Goal: Navigation & Orientation: Find specific page/section

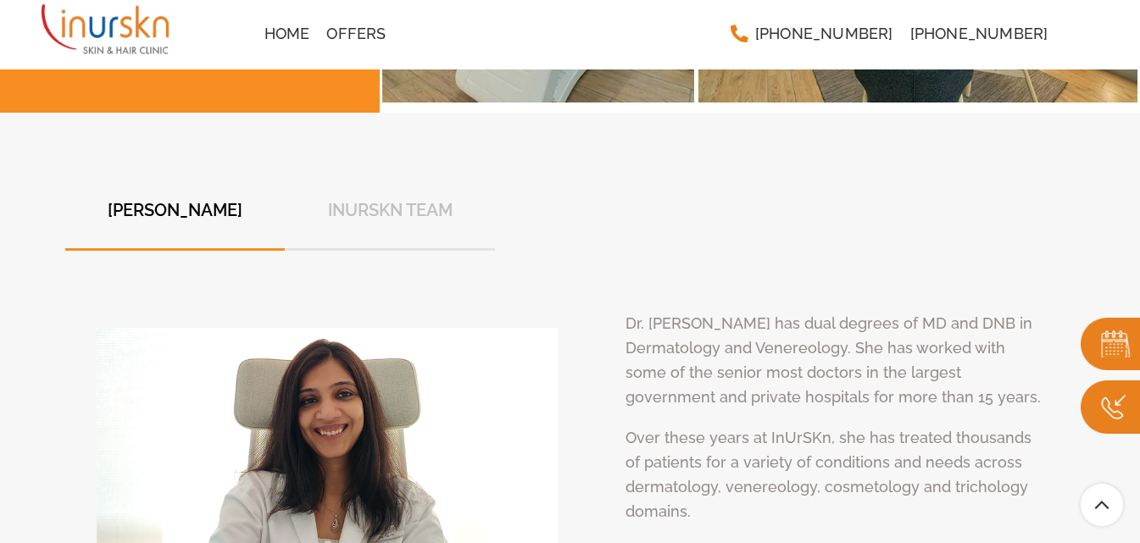
scroll to position [6050, 0]
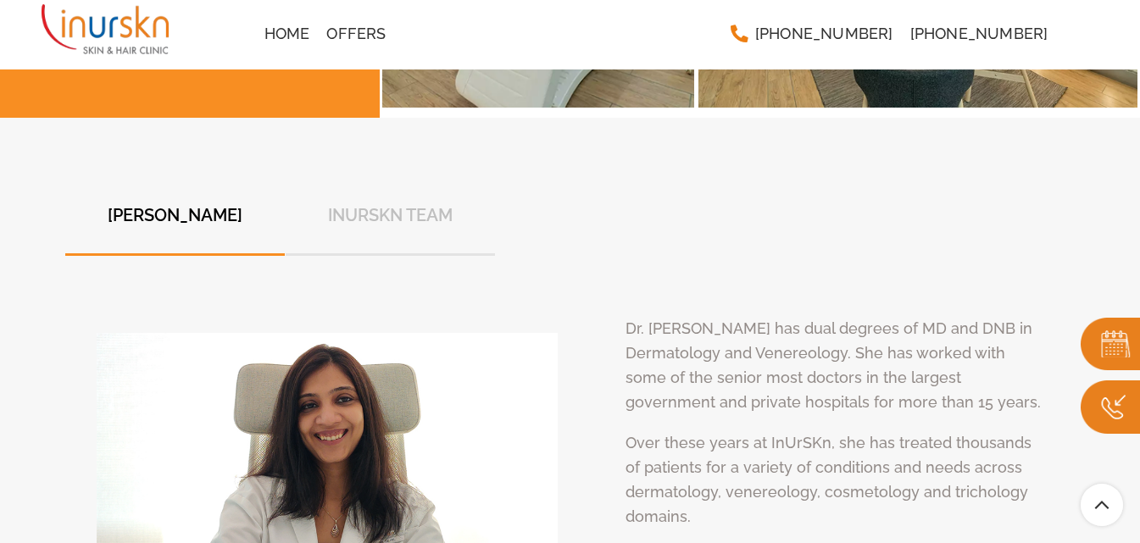
click at [408, 203] on span "InUrSkn Team" at bounding box center [390, 215] width 125 height 25
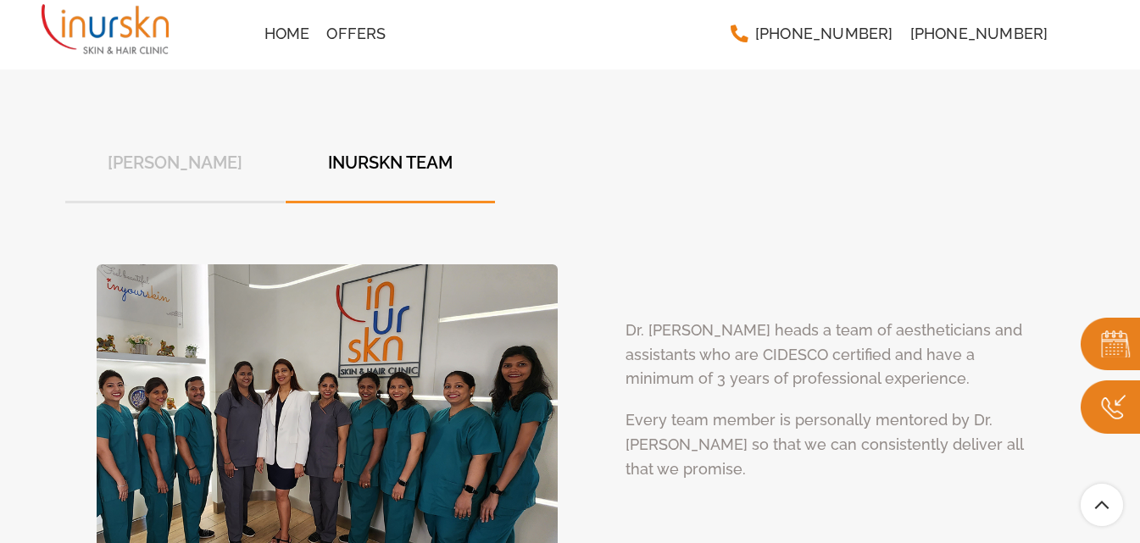
scroll to position [6102, 0]
click at [213, 151] on span "[PERSON_NAME]" at bounding box center [175, 163] width 135 height 25
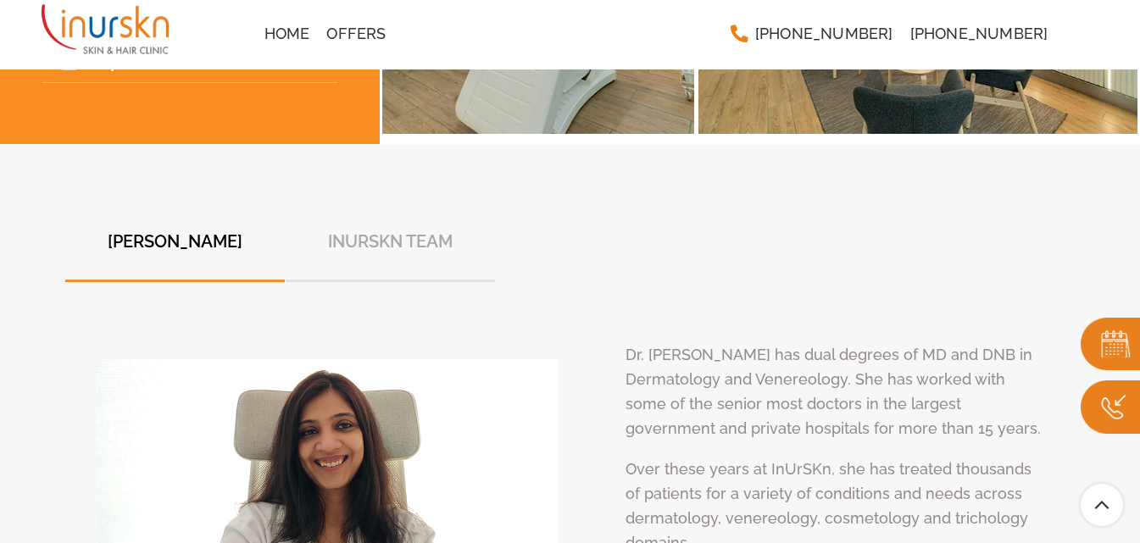
scroll to position [6017, 0]
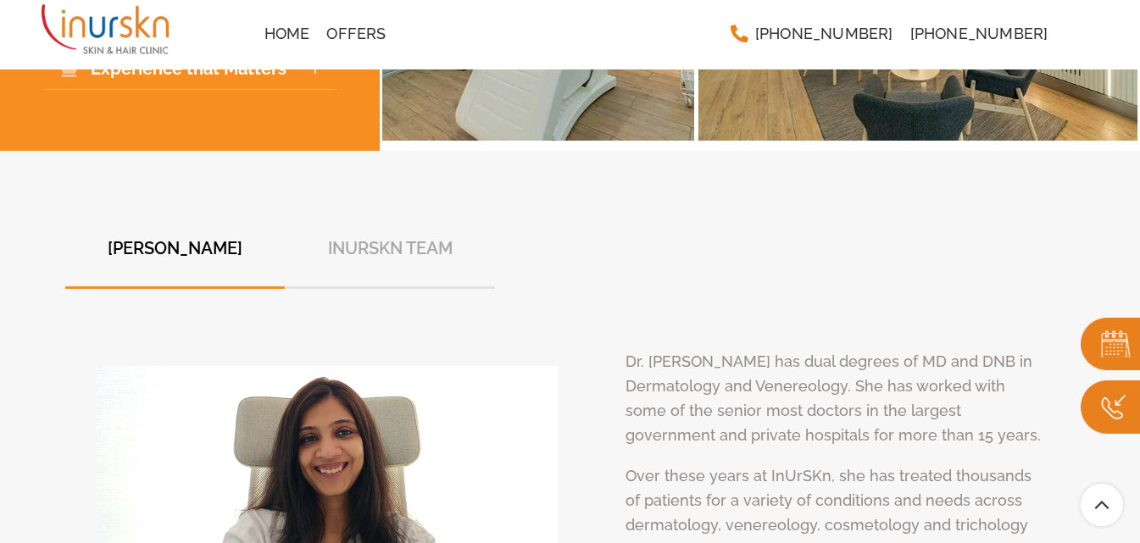
click at [356, 236] on span "InUrSkn Team" at bounding box center [390, 248] width 125 height 25
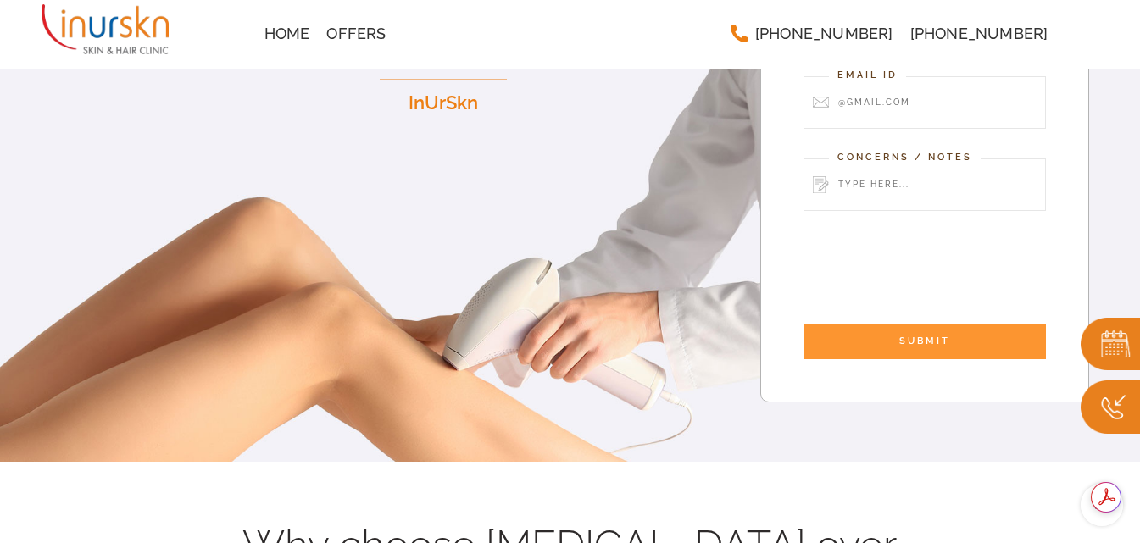
scroll to position [268, 0]
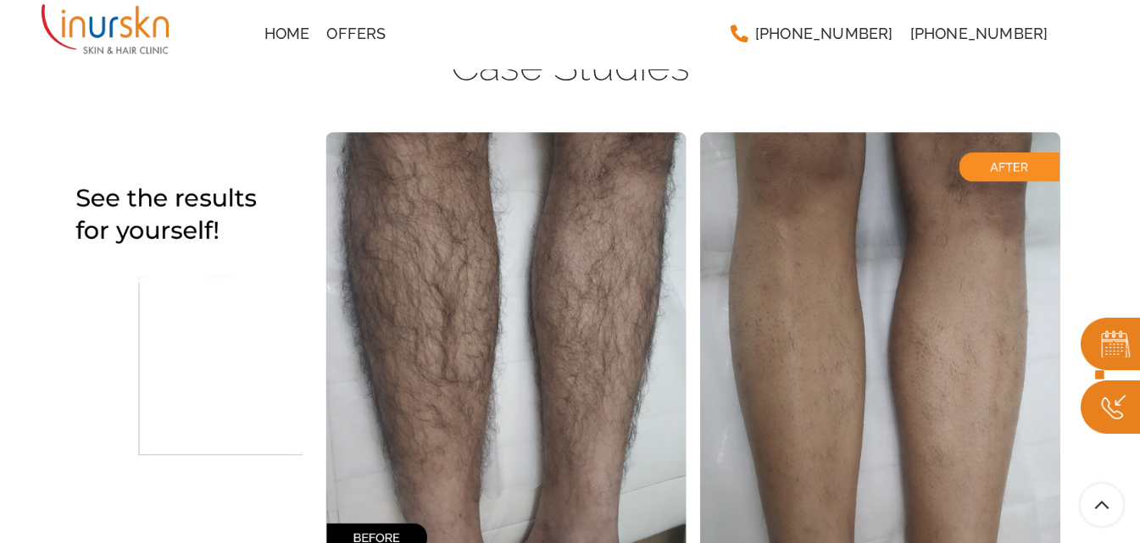
scroll to position [3338, 0]
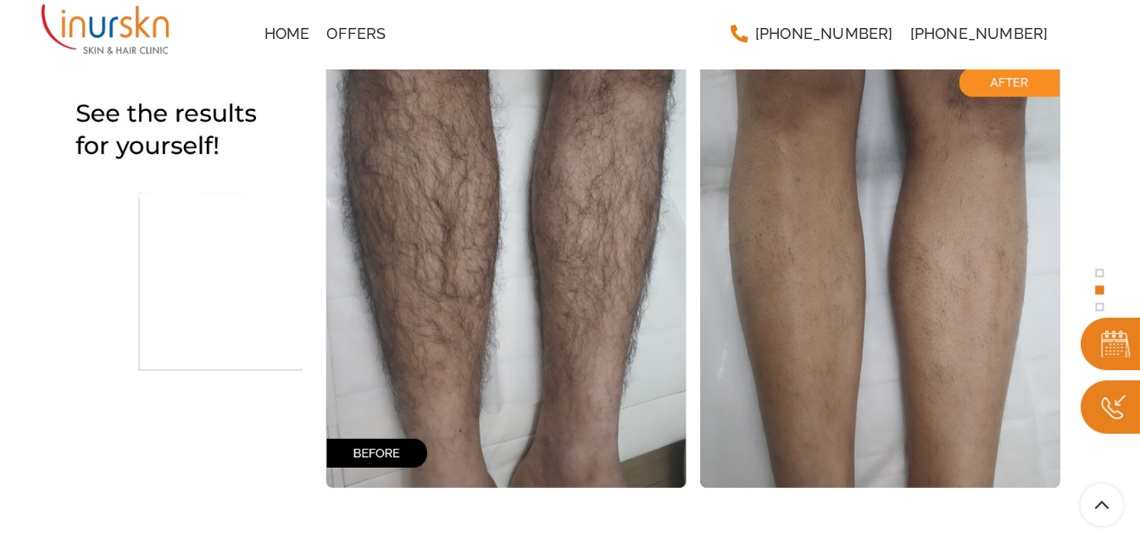
drag, startPoint x: 0, startPoint y: 0, endPoint x: 481, endPoint y: 39, distance: 482.1
click at [481, 39] on div "Home Offers" at bounding box center [488, 34] width 465 height 34
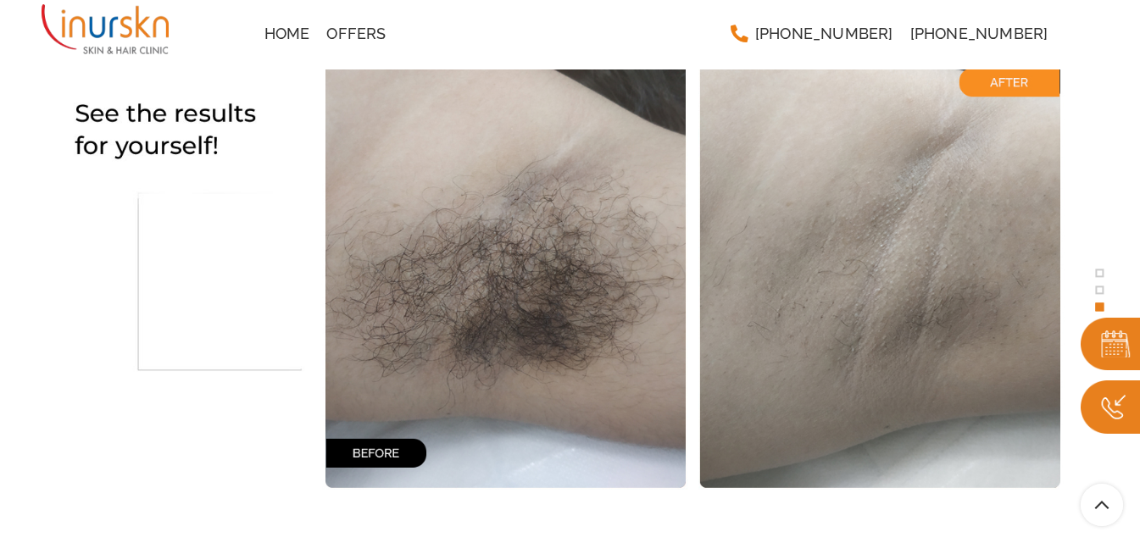
click at [592, 32] on div "Home Offers" at bounding box center [488, 34] width 465 height 34
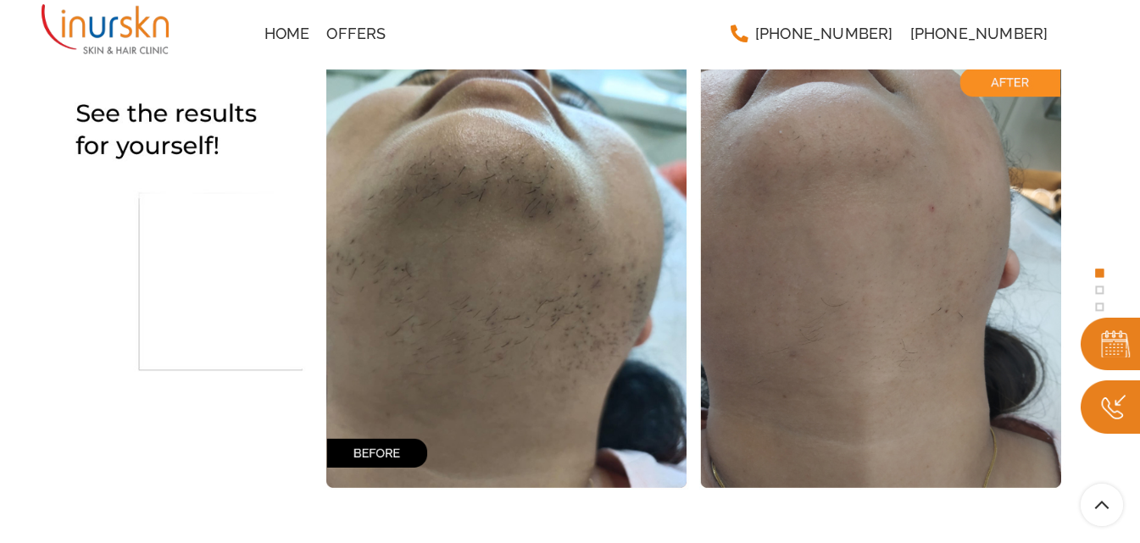
click at [592, 32] on div "Home Offers" at bounding box center [488, 34] width 465 height 34
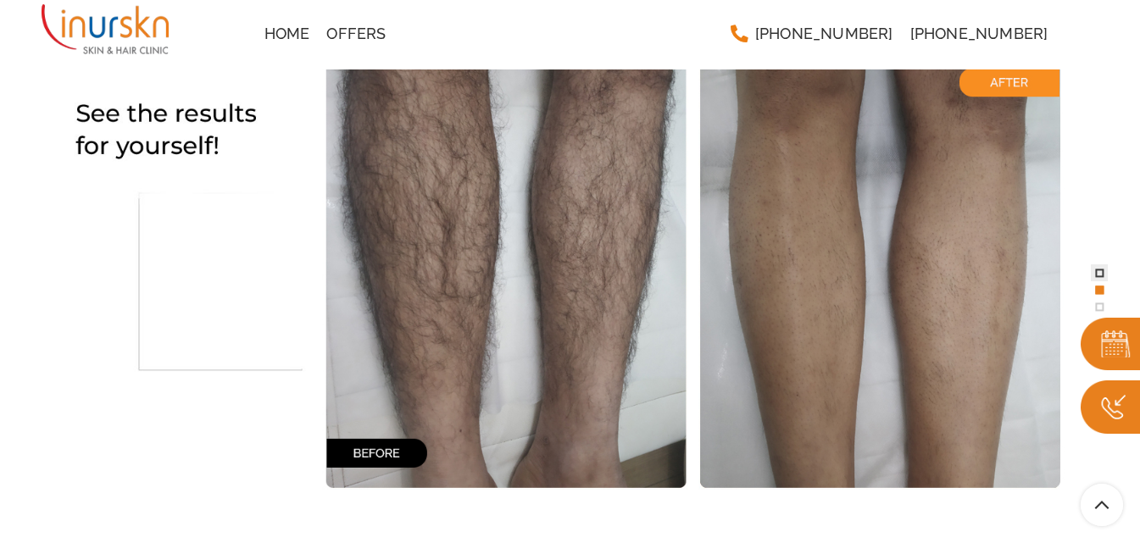
click at [1101, 274] on span at bounding box center [1099, 273] width 8 height 8
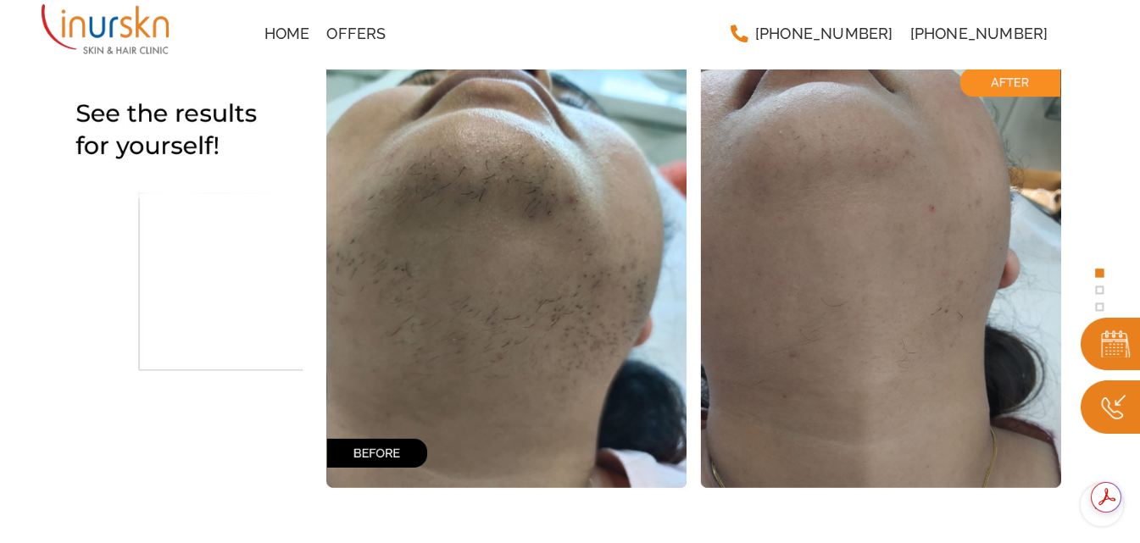
drag, startPoint x: 514, startPoint y: 176, endPoint x: 559, endPoint y: 42, distance: 141.5
click at [559, 42] on div "Home Offers" at bounding box center [488, 34] width 465 height 34
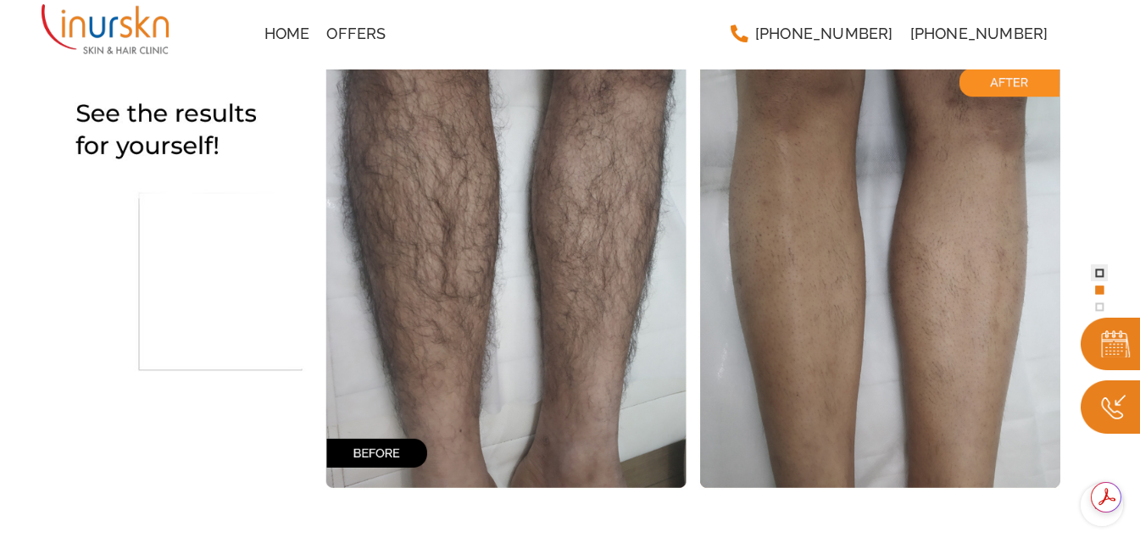
click at [1097, 276] on span at bounding box center [1099, 273] width 8 height 8
click at [1098, 303] on span at bounding box center [1099, 307] width 8 height 8
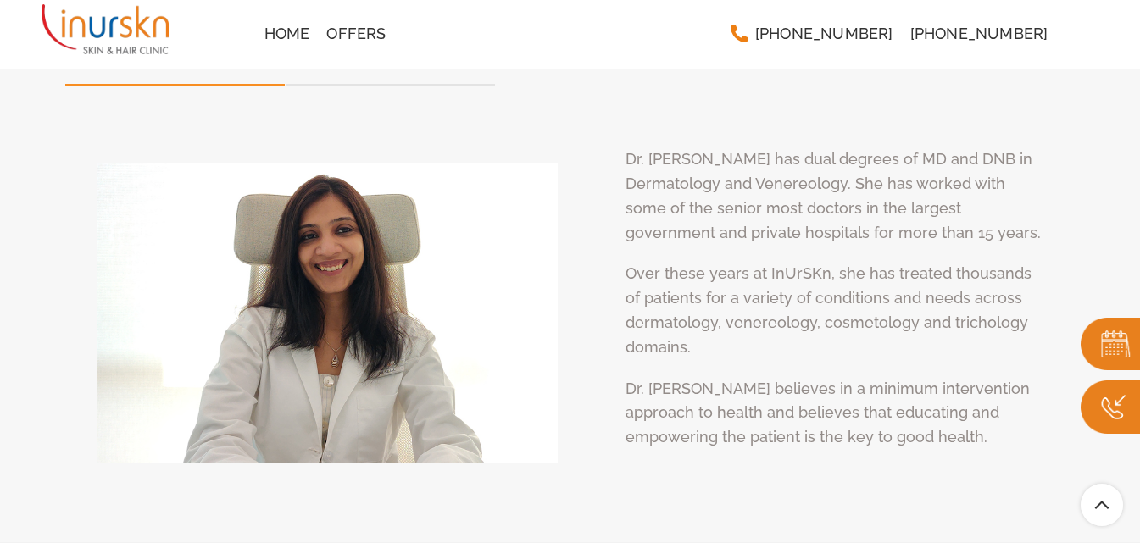
scroll to position [6486, 0]
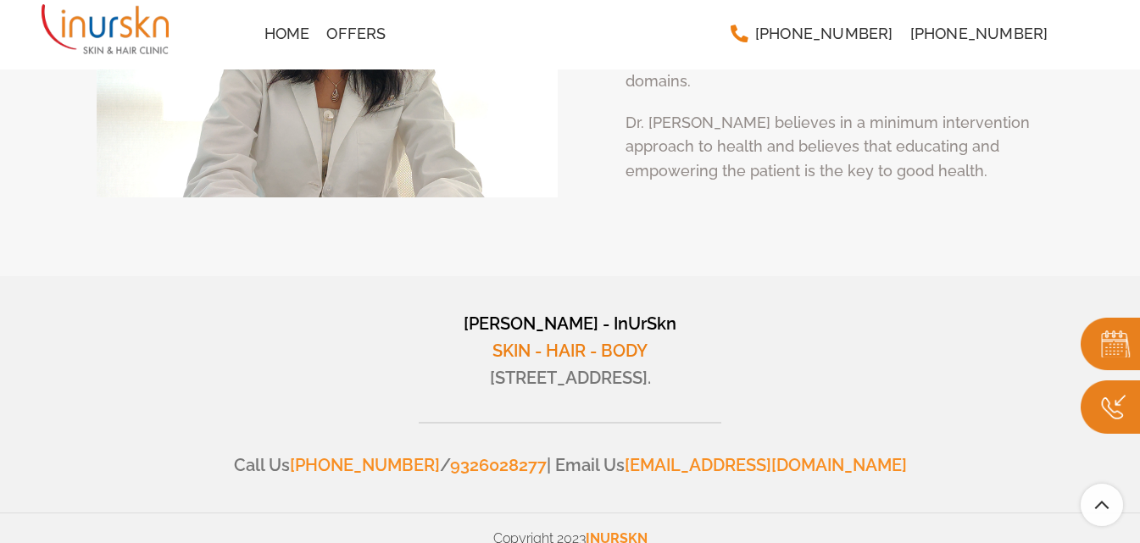
click at [133, 29] on img at bounding box center [105, 29] width 127 height 58
